Goal: Task Accomplishment & Management: Manage account settings

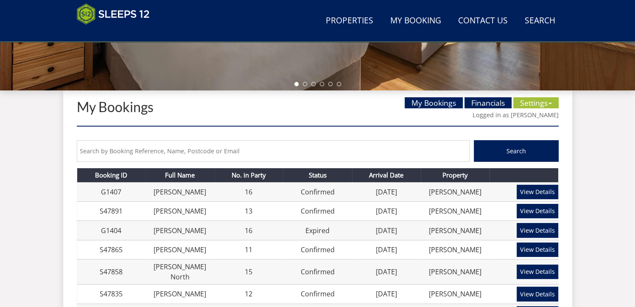
scroll to position [284, 0]
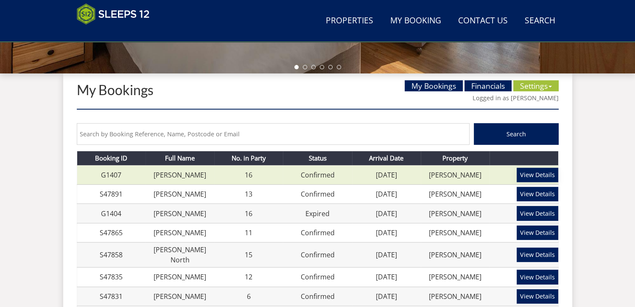
click at [534, 172] on link "View Details" at bounding box center [537, 175] width 42 height 14
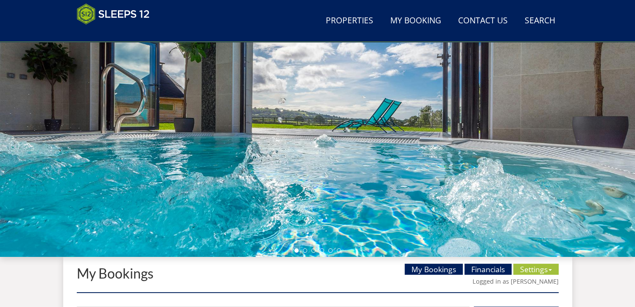
scroll to position [102, 0]
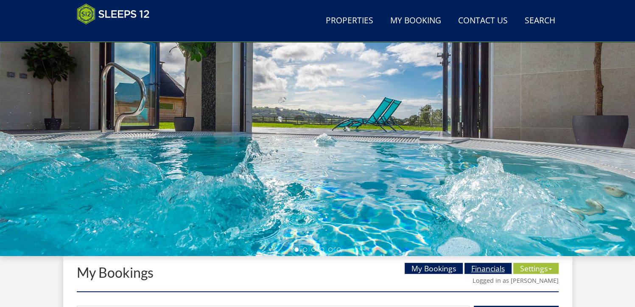
click at [473, 267] on link "Financials" at bounding box center [487, 267] width 47 height 11
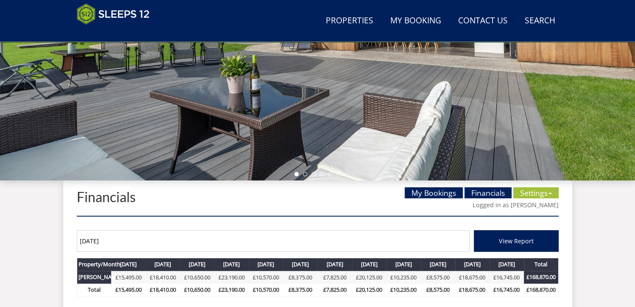
scroll to position [201, 0]
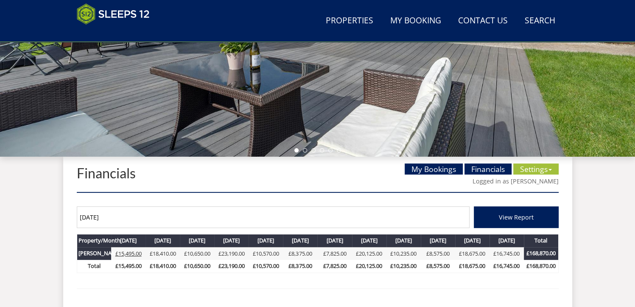
click at [125, 251] on link "£15,495.00" at bounding box center [128, 253] width 26 height 8
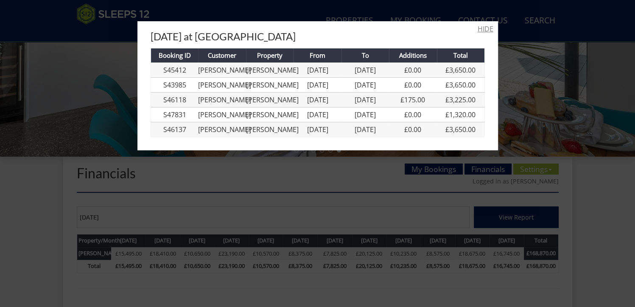
click at [482, 28] on link "HIDE" at bounding box center [485, 29] width 16 height 10
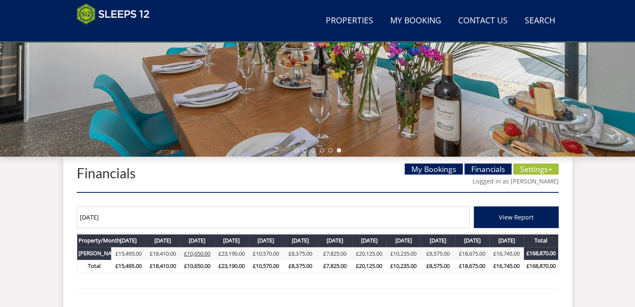
click at [190, 252] on link "£10,650.00" at bounding box center [197, 253] width 26 height 8
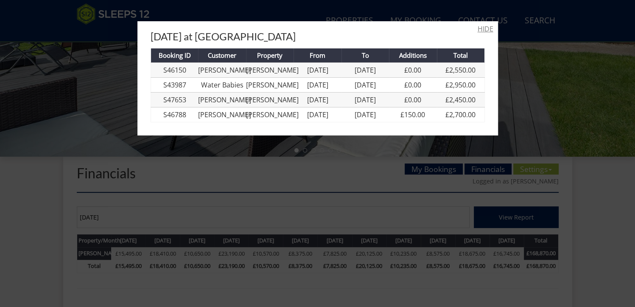
click at [477, 29] on link "HIDE" at bounding box center [485, 29] width 16 height 10
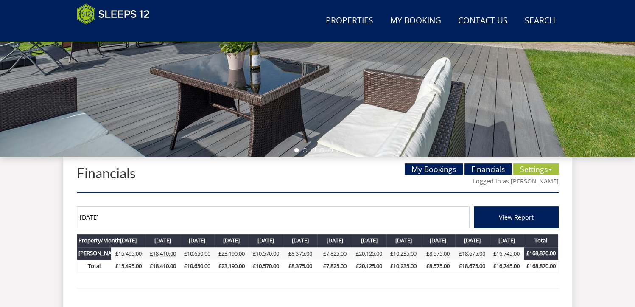
click at [163, 251] on link "£18,410.00" at bounding box center [163, 253] width 26 height 8
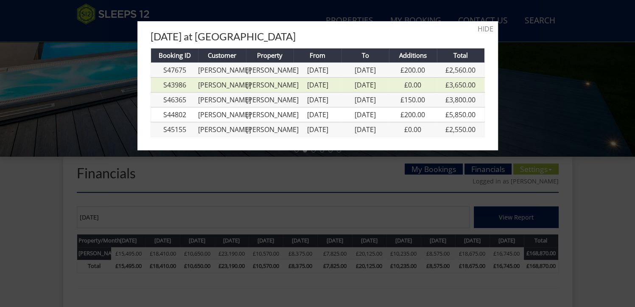
click at [214, 89] on link "[PERSON_NAME]" at bounding box center [224, 84] width 53 height 9
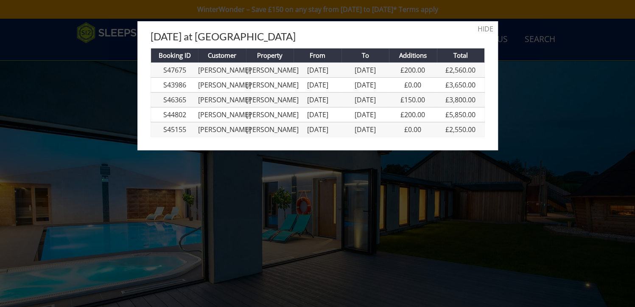
scroll to position [201, 0]
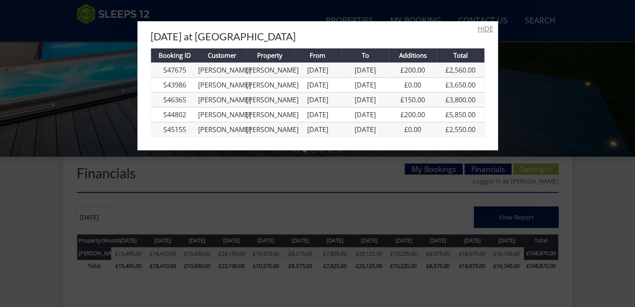
click at [478, 28] on link "HIDE" at bounding box center [485, 29] width 16 height 10
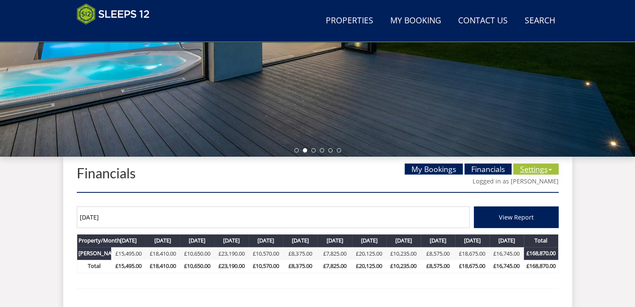
click at [536, 168] on link "Settings" at bounding box center [535, 168] width 45 height 11
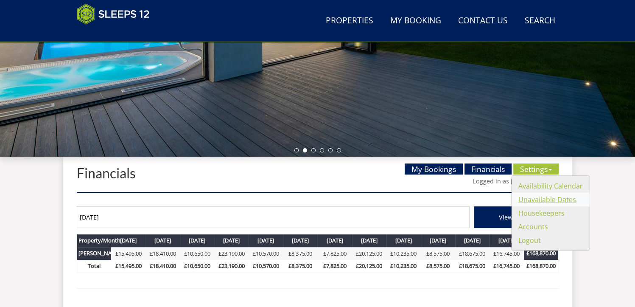
click at [549, 196] on link "Unavailable Dates" at bounding box center [547, 199] width 58 height 9
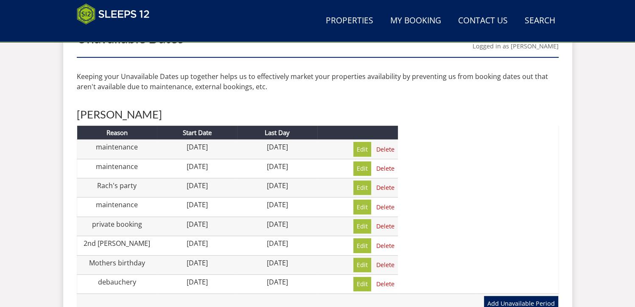
scroll to position [337, 0]
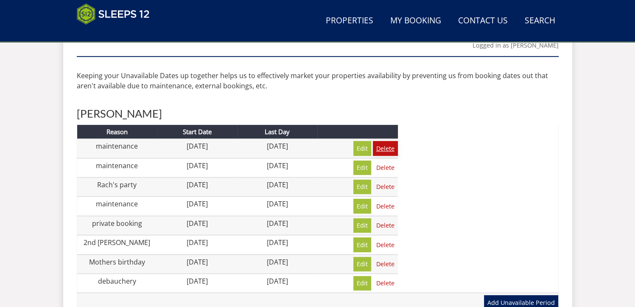
click at [387, 145] on link "Delete" at bounding box center [385, 148] width 25 height 14
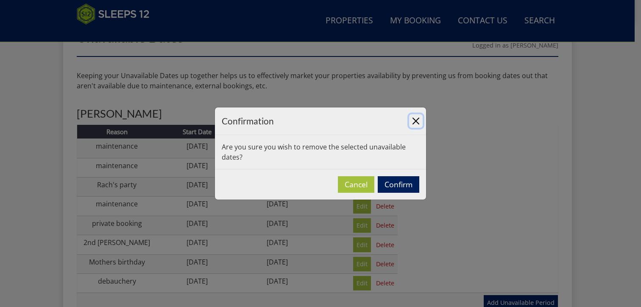
click at [417, 120] on button "Close" at bounding box center [416, 121] width 14 height 14
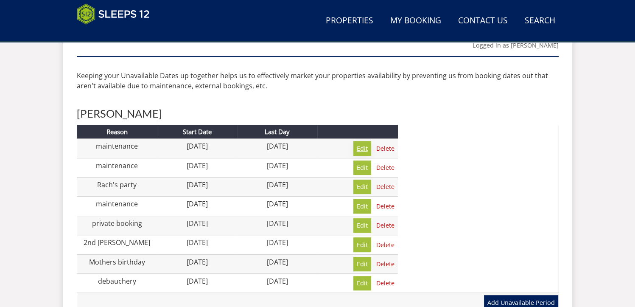
click at [358, 151] on link "Edit" at bounding box center [362, 148] width 18 height 14
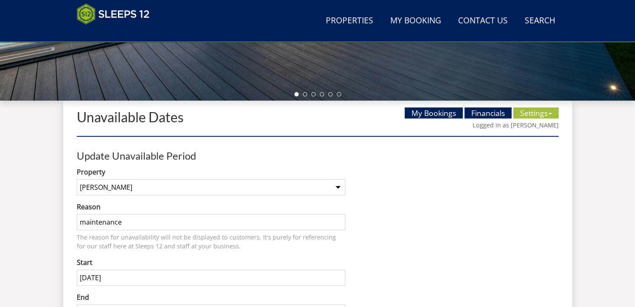
scroll to position [354, 0]
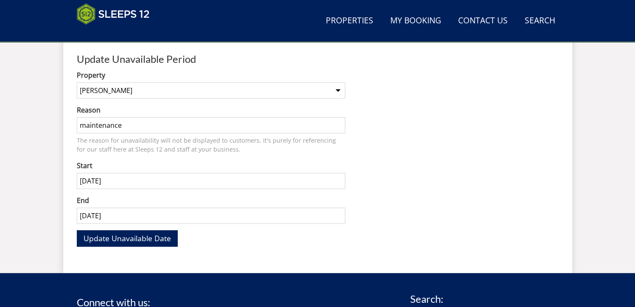
scroll to position [337, 0]
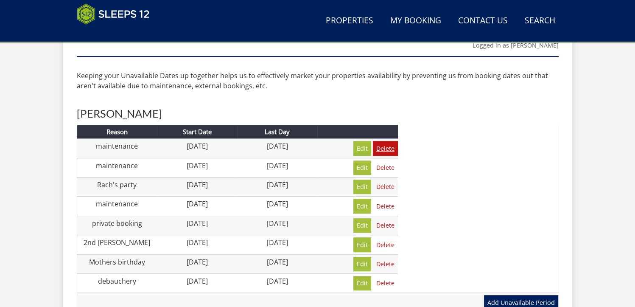
click at [387, 148] on link "Delete" at bounding box center [385, 148] width 25 height 14
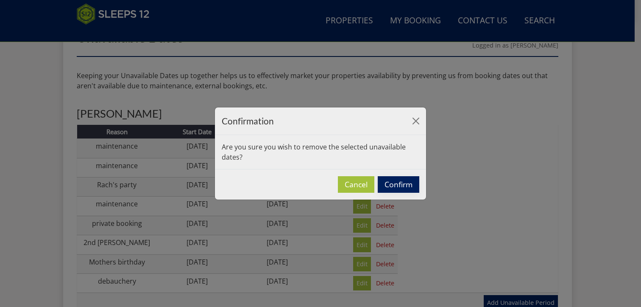
click at [399, 183] on button "Confirm" at bounding box center [399, 184] width 42 height 17
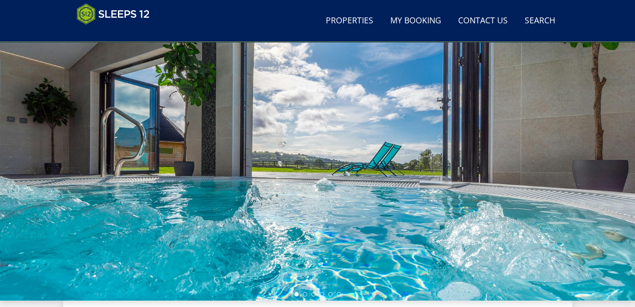
scroll to position [0, 0]
